Goal: Communication & Community: Answer question/provide support

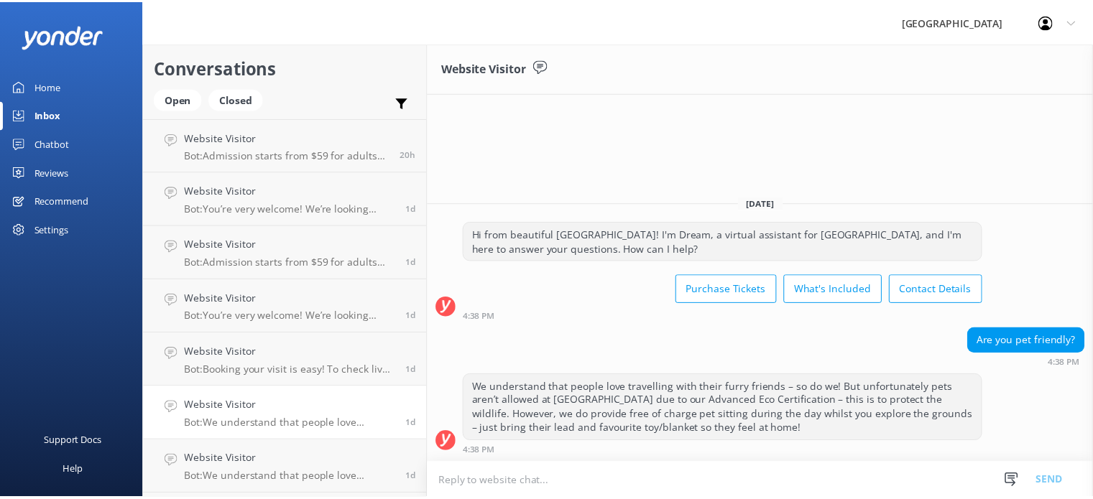
scroll to position [165, 0]
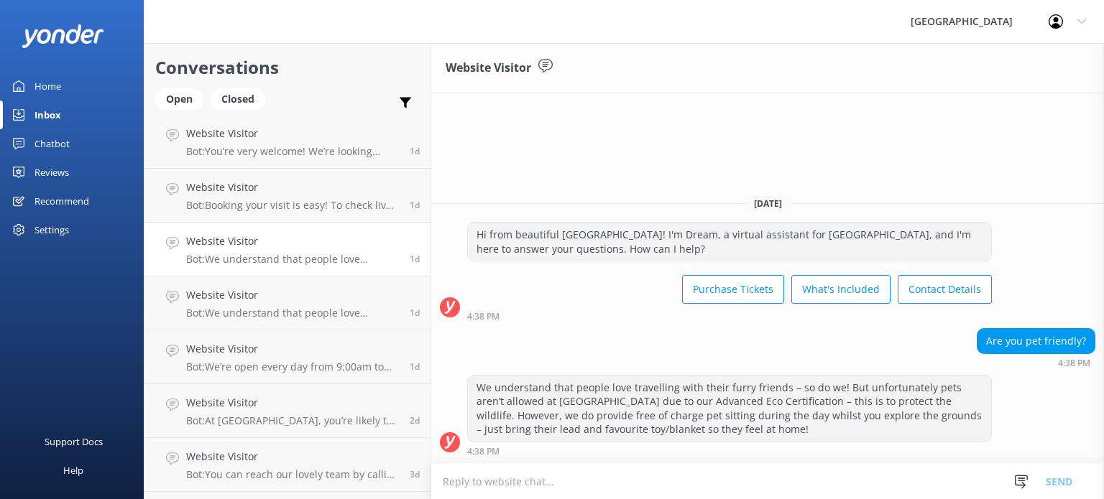
click at [41, 80] on div "Home" at bounding box center [47, 86] width 27 height 29
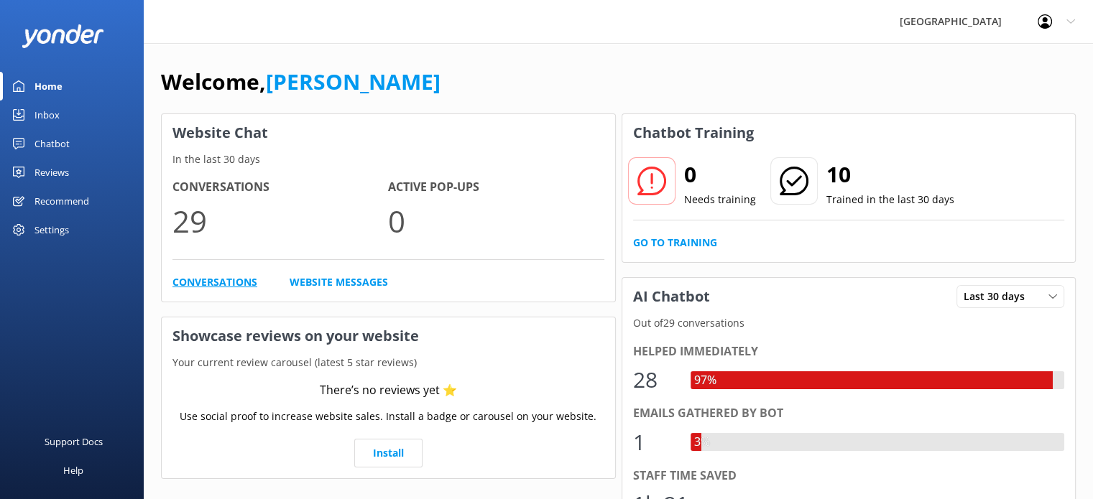
click at [200, 285] on link "Conversations" at bounding box center [214, 283] width 85 height 16
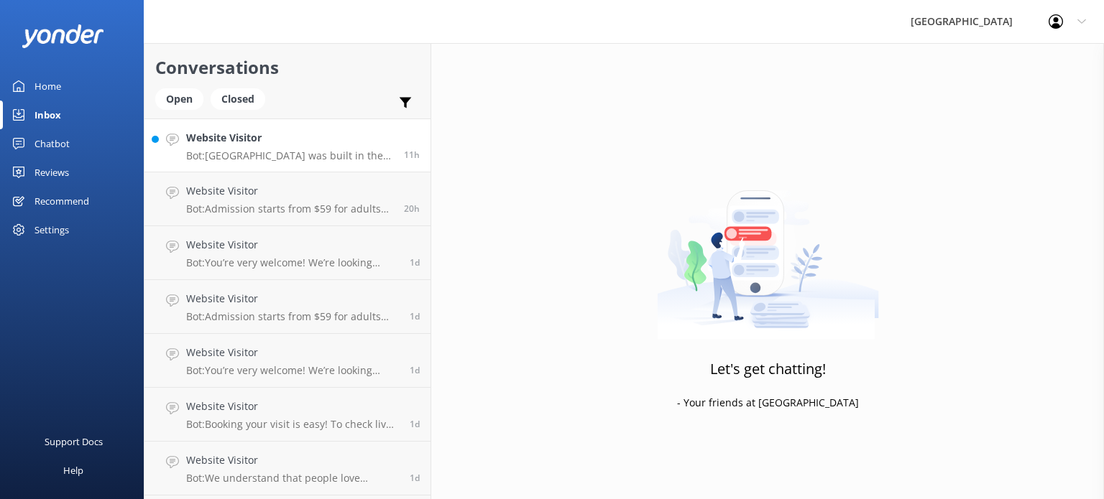
click at [249, 136] on h4 "Website Visitor" at bounding box center [289, 138] width 207 height 16
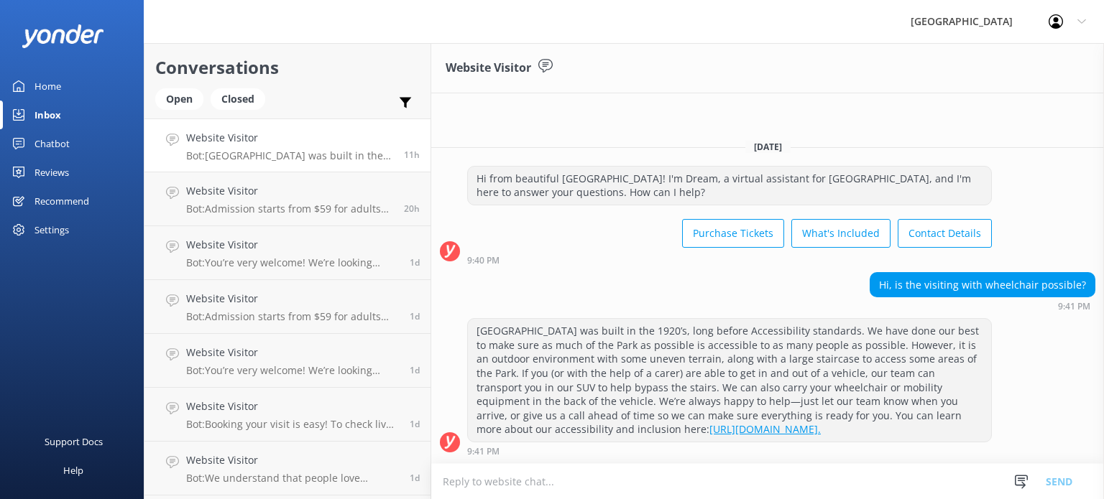
click at [49, 89] on div "Home" at bounding box center [47, 86] width 27 height 29
